Goal: Information Seeking & Learning: Learn about a topic

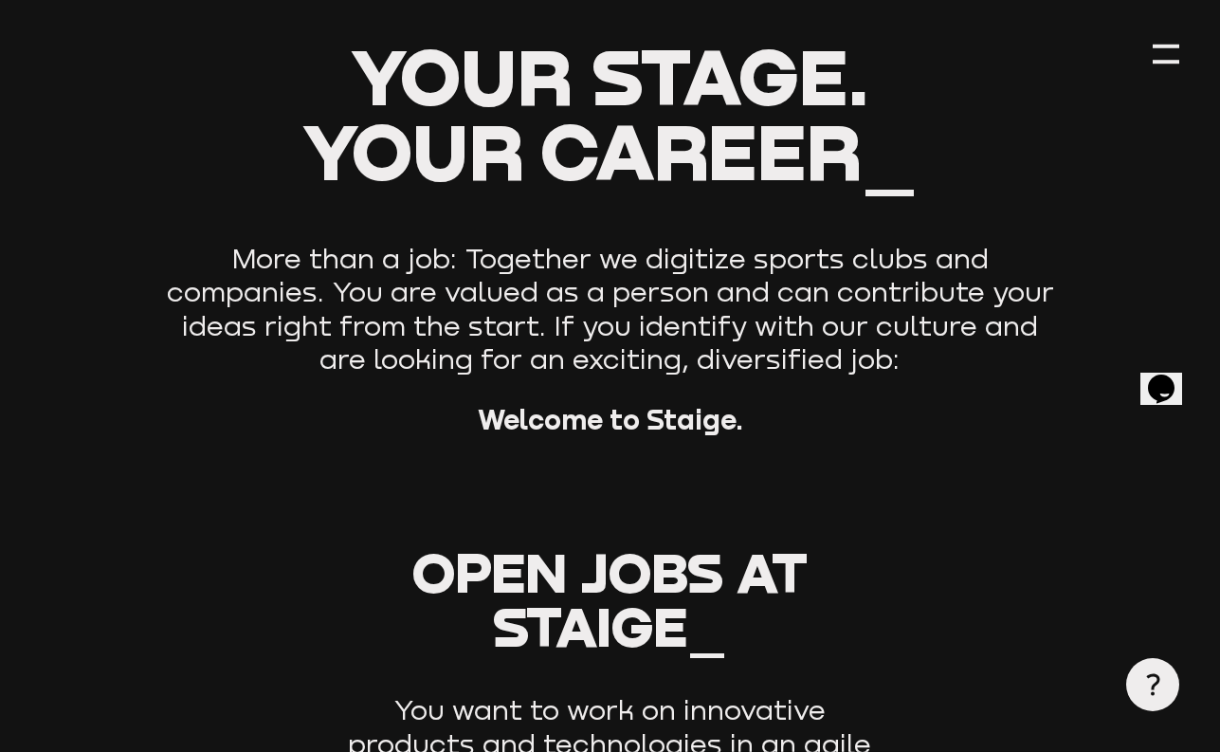
scroll to position [683, 0]
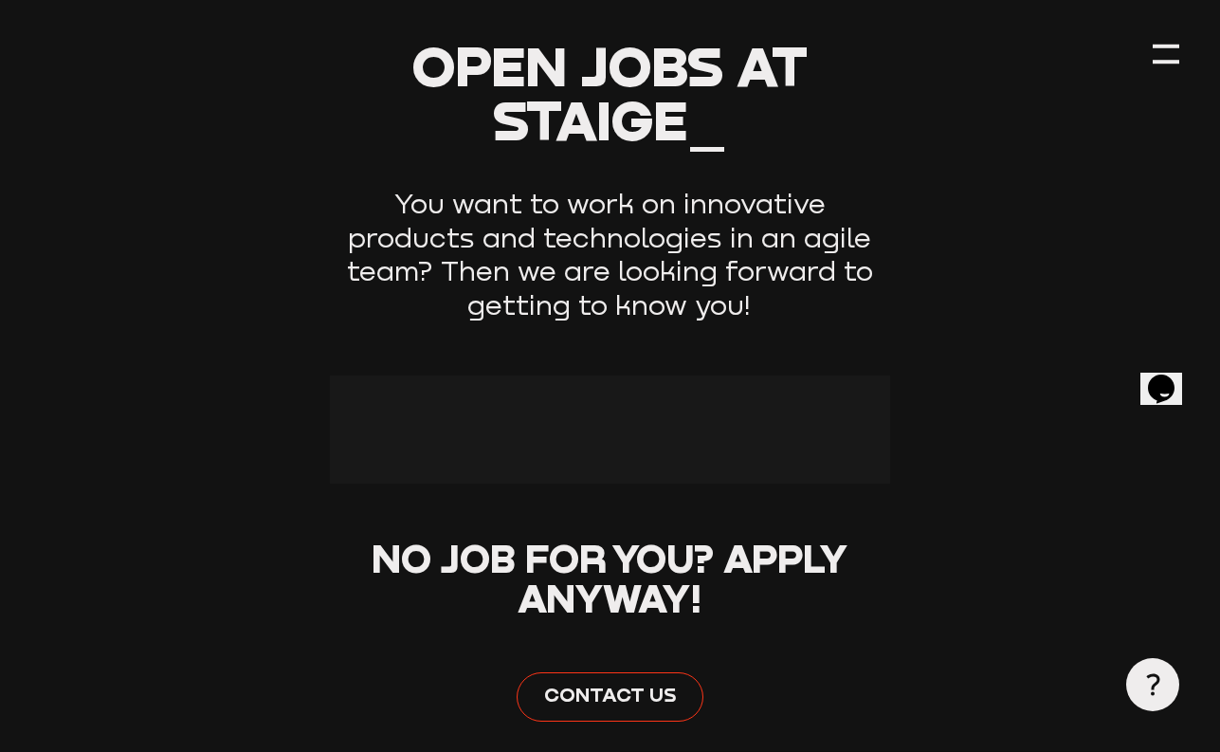
click at [588, 412] on div at bounding box center [609, 429] width 559 height 108
click at [563, 463] on div at bounding box center [609, 429] width 559 height 108
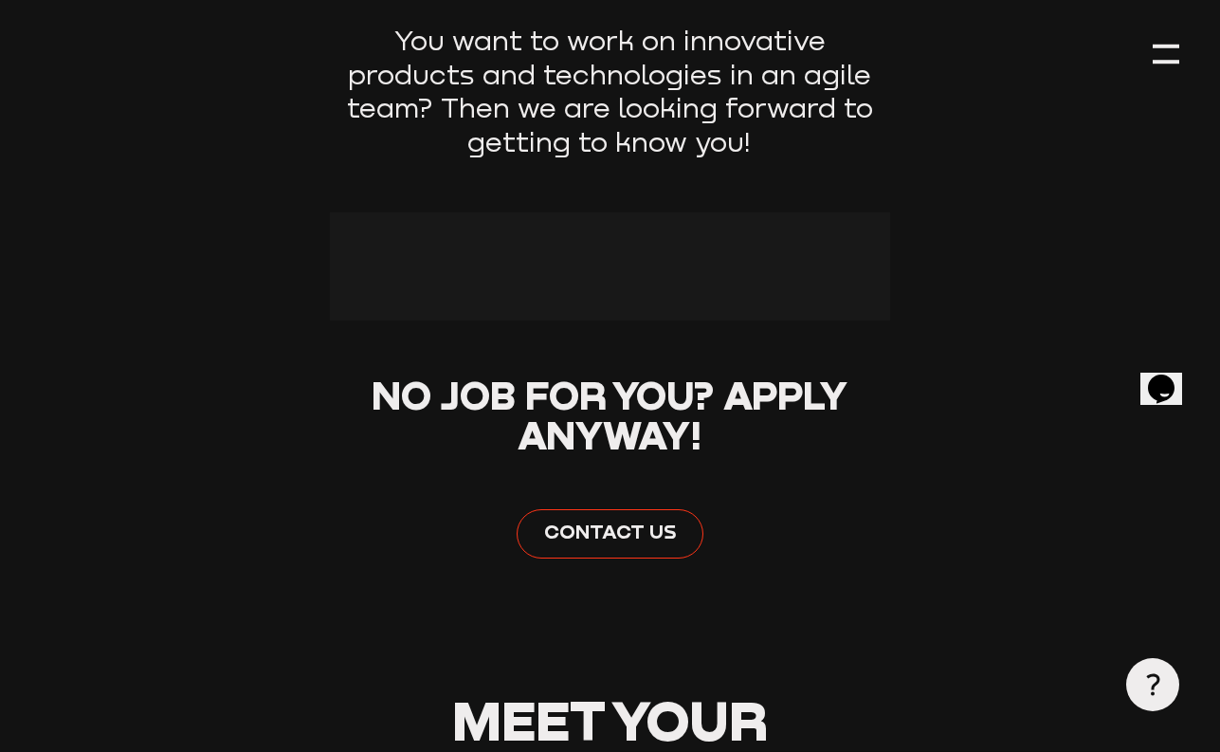
scroll to position [853, 0]
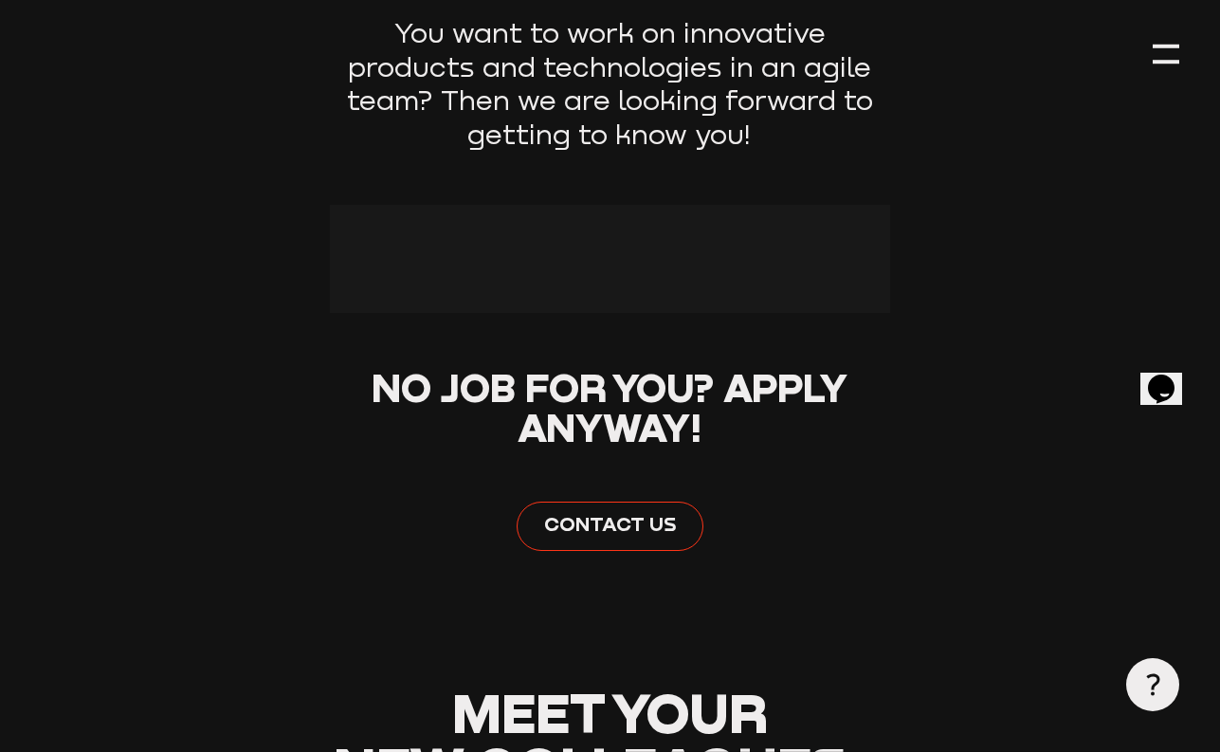
click at [553, 400] on span "No job for you?" at bounding box center [543, 386] width 342 height 47
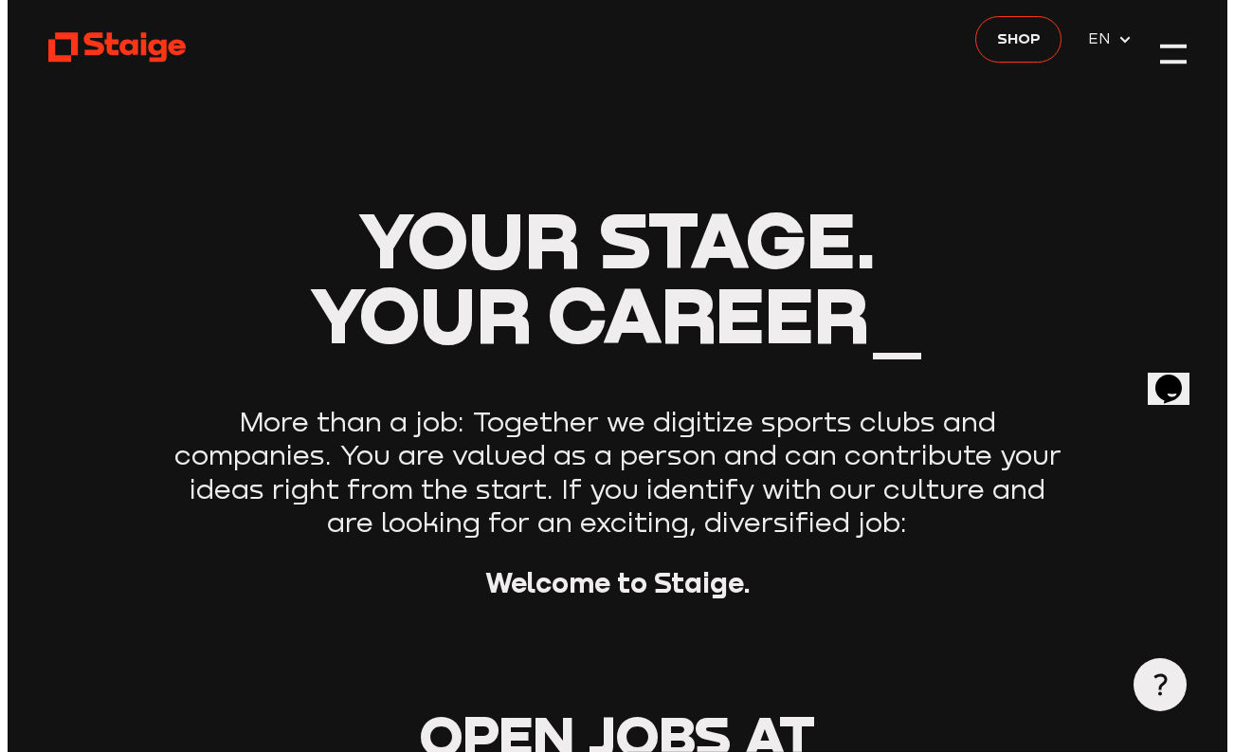
scroll to position [0, 0]
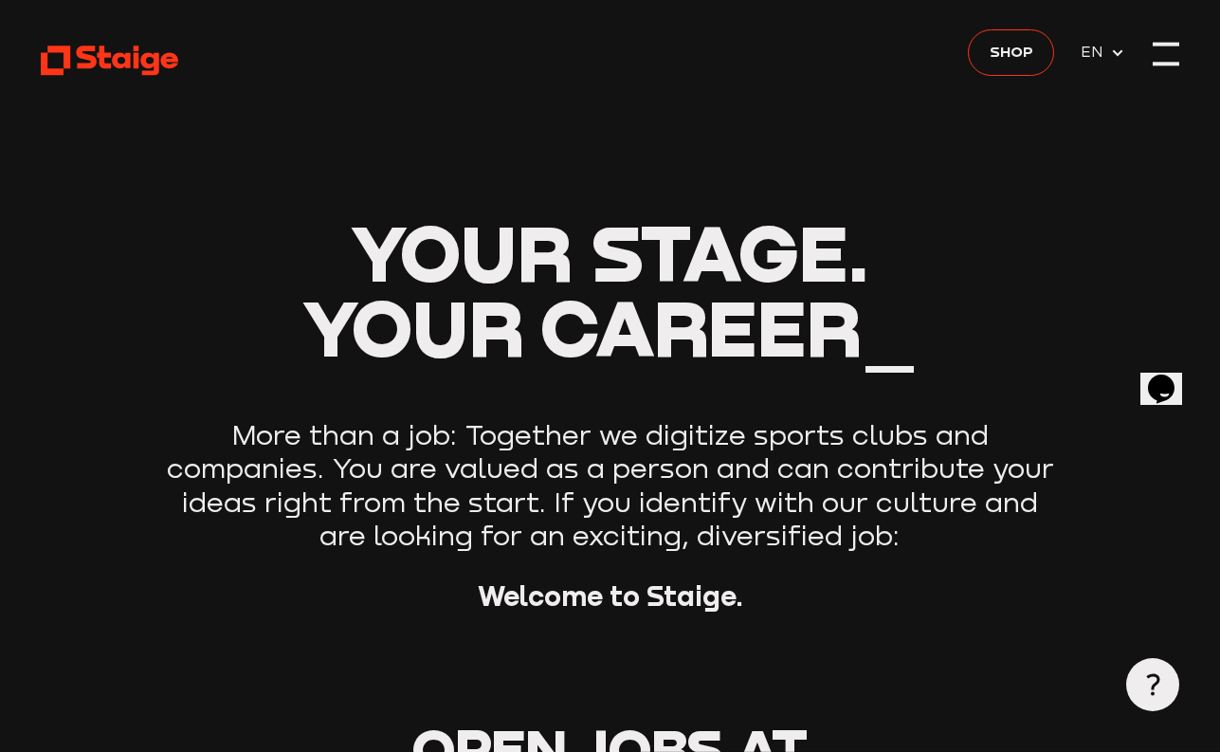
click at [1165, 54] on div at bounding box center [1166, 54] width 27 height 27
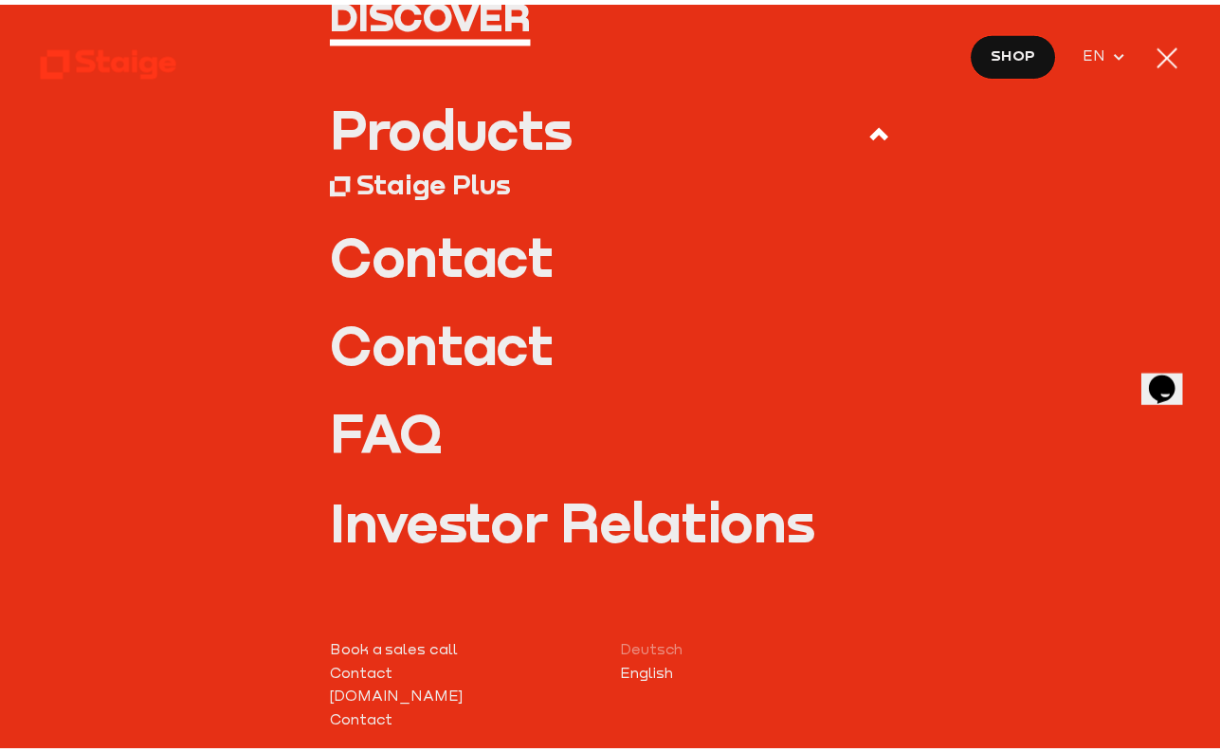
scroll to position [318, 0]
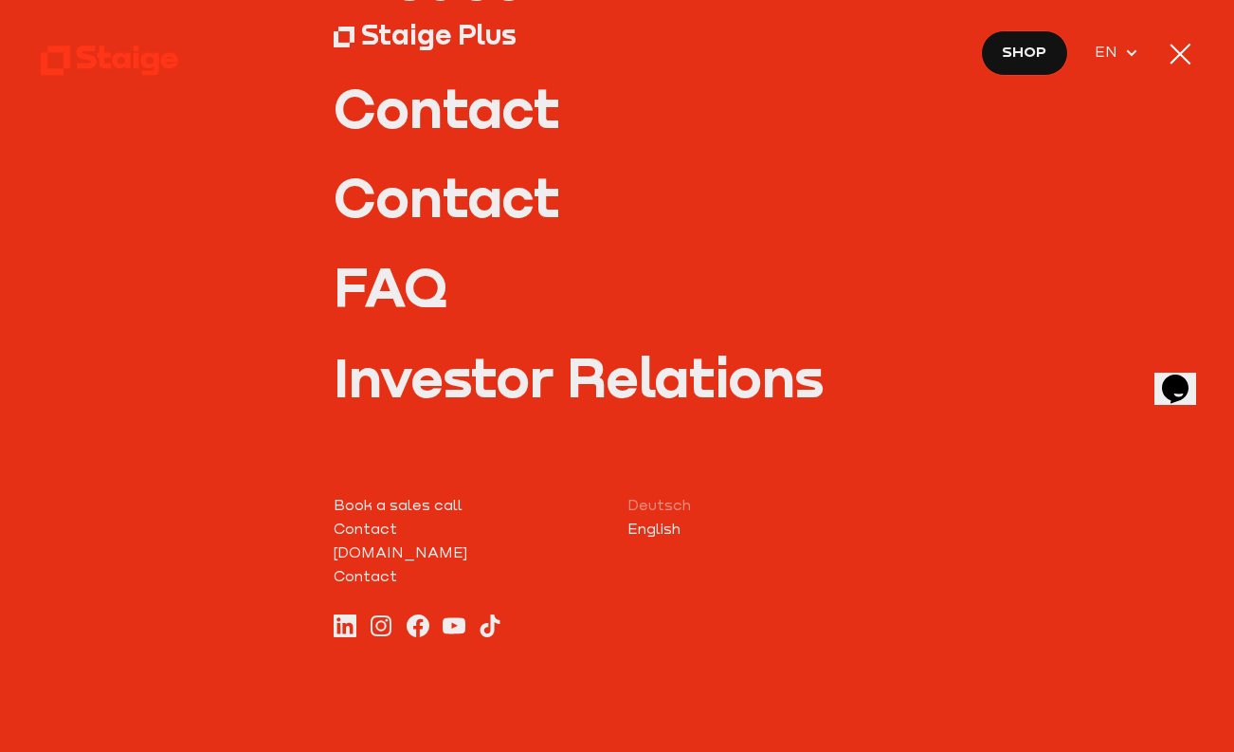
click at [1176, 49] on div at bounding box center [1180, 54] width 21 height 21
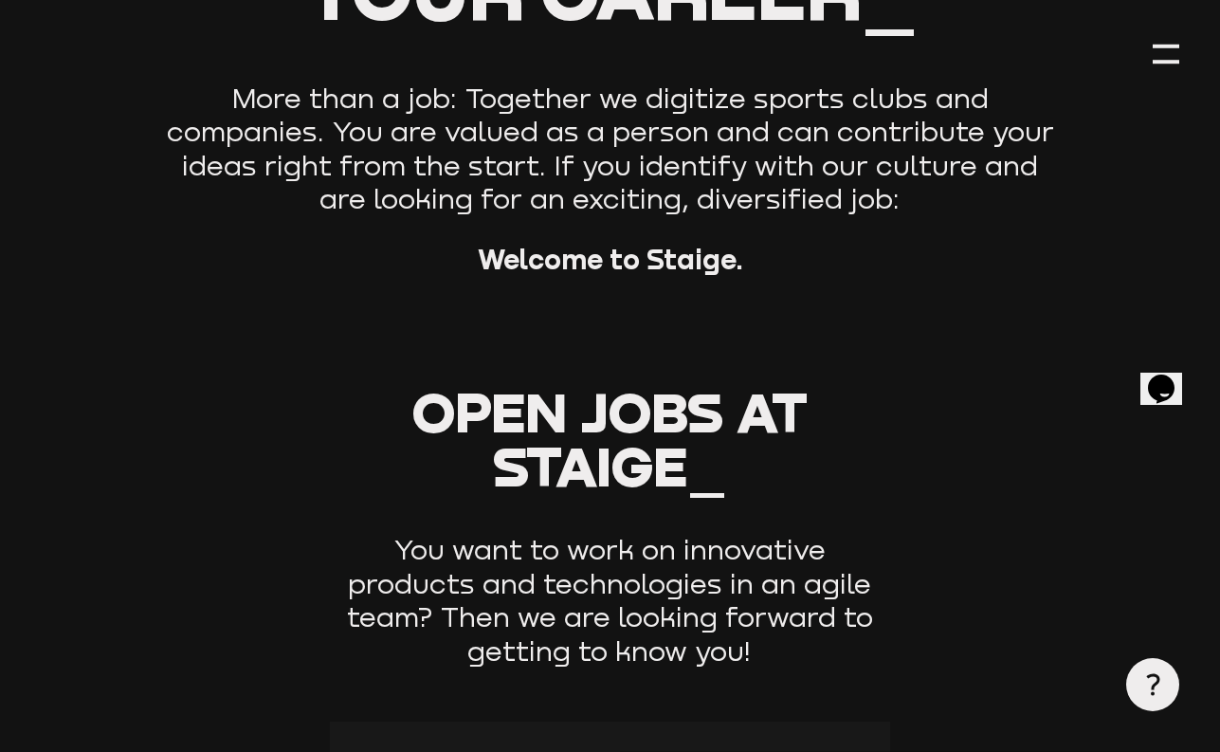
scroll to position [341, 0]
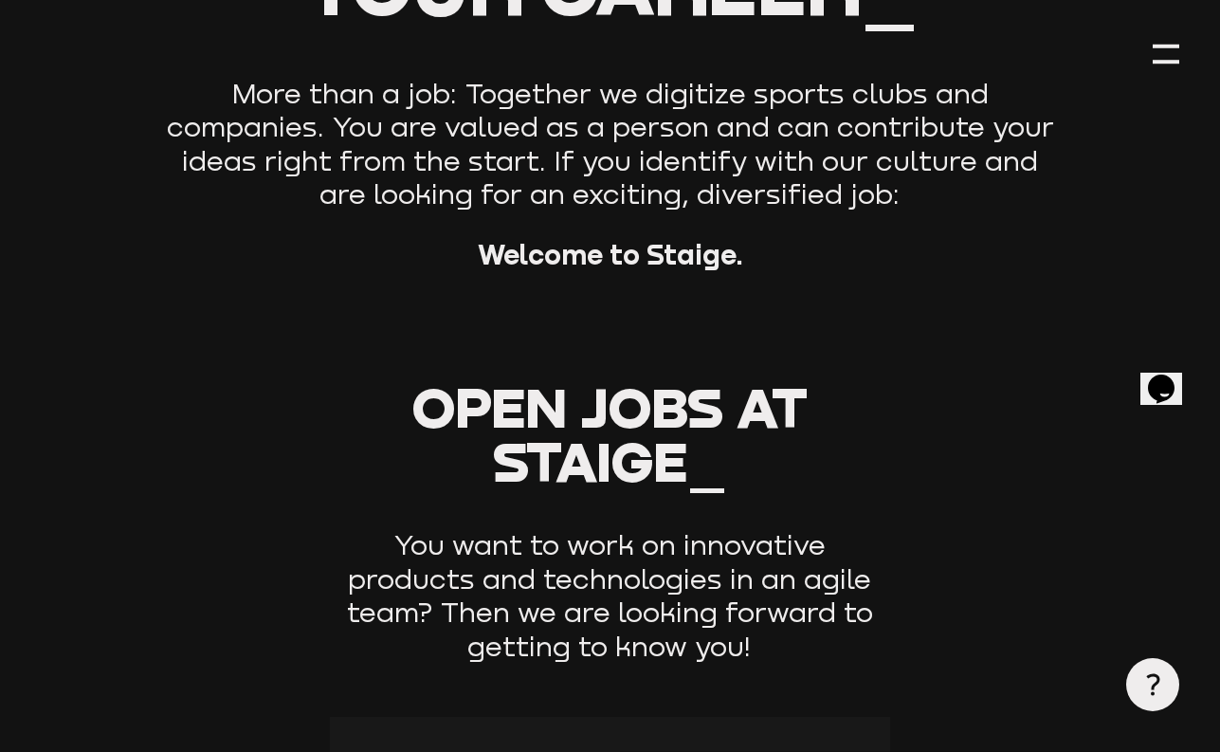
click at [648, 426] on span "Open Jobs" at bounding box center [567, 407] width 311 height 66
drag, startPoint x: 696, startPoint y: 528, endPoint x: 691, endPoint y: 460, distance: 68.4
click at [695, 527] on div "Open Jobs at Staige_ You want to work on innovative products and technologies i…" at bounding box center [609, 521] width 559 height 283
click at [692, 460] on span "at Staige_" at bounding box center [650, 434] width 315 height 120
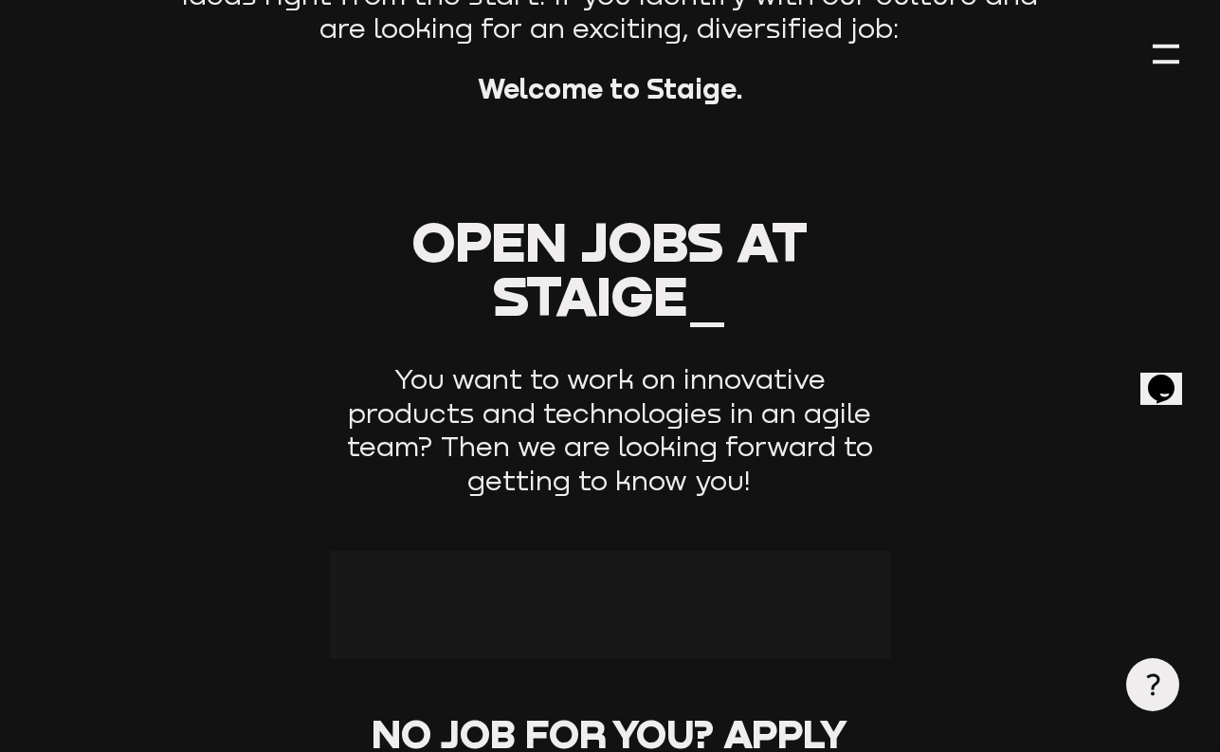
scroll to position [512, 0]
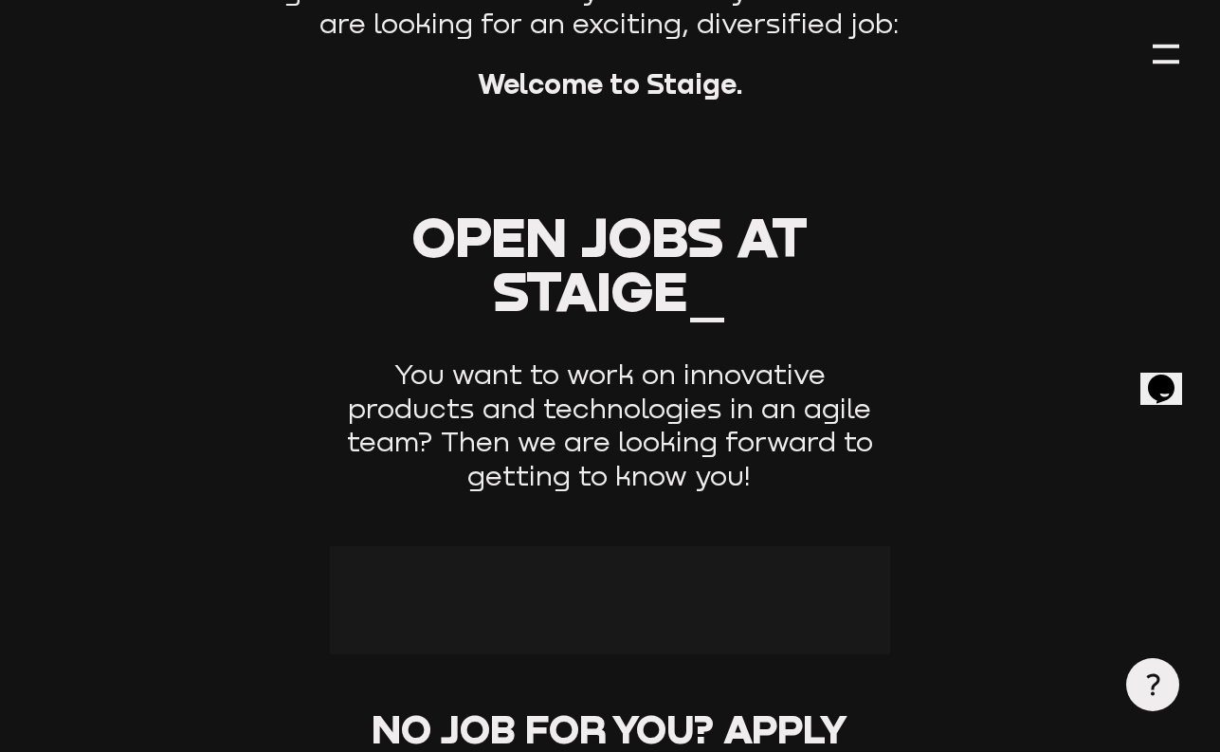
click at [665, 432] on p "You want to work on innovative products and technologies in an agile team? Then…" at bounding box center [609, 424] width 559 height 135
click at [669, 484] on p "You want to work on innovative products and technologies in an agile team? Then…" at bounding box center [609, 424] width 559 height 135
click at [599, 593] on div at bounding box center [609, 600] width 559 height 108
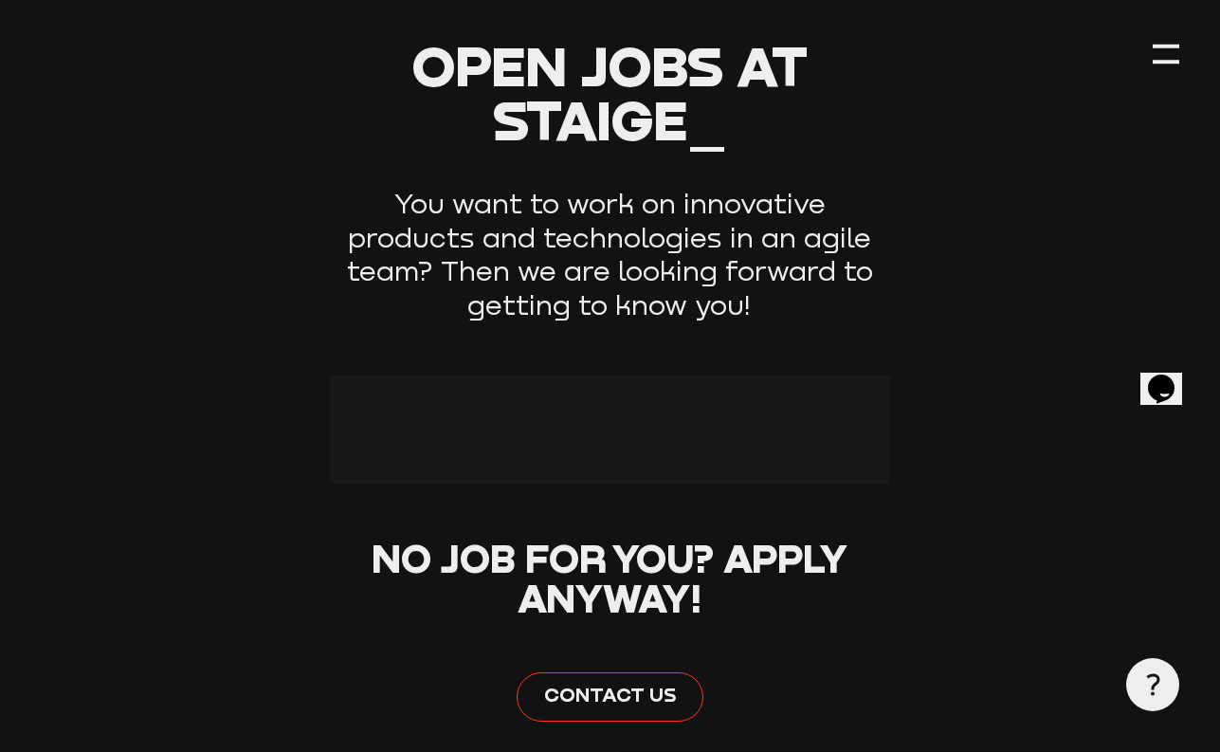
click at [599, 397] on div at bounding box center [609, 429] width 559 height 108
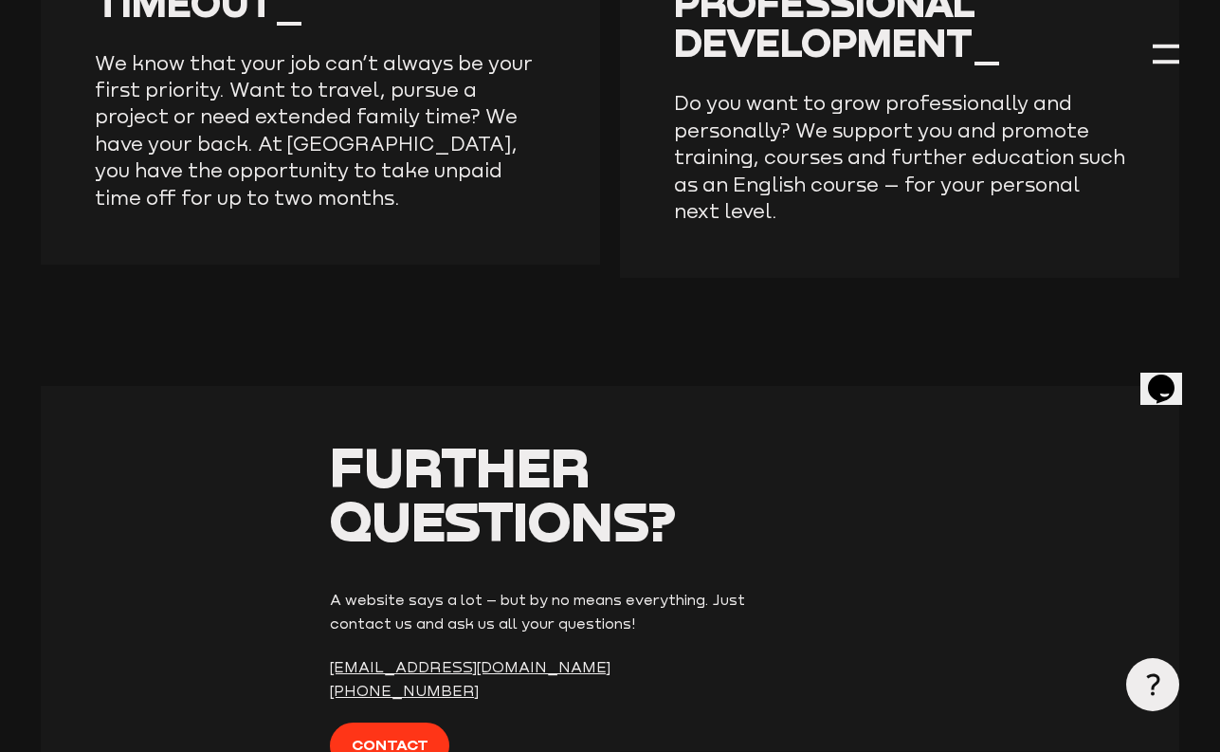
scroll to position [4607, 0]
